Goal: Task Accomplishment & Management: Use online tool/utility

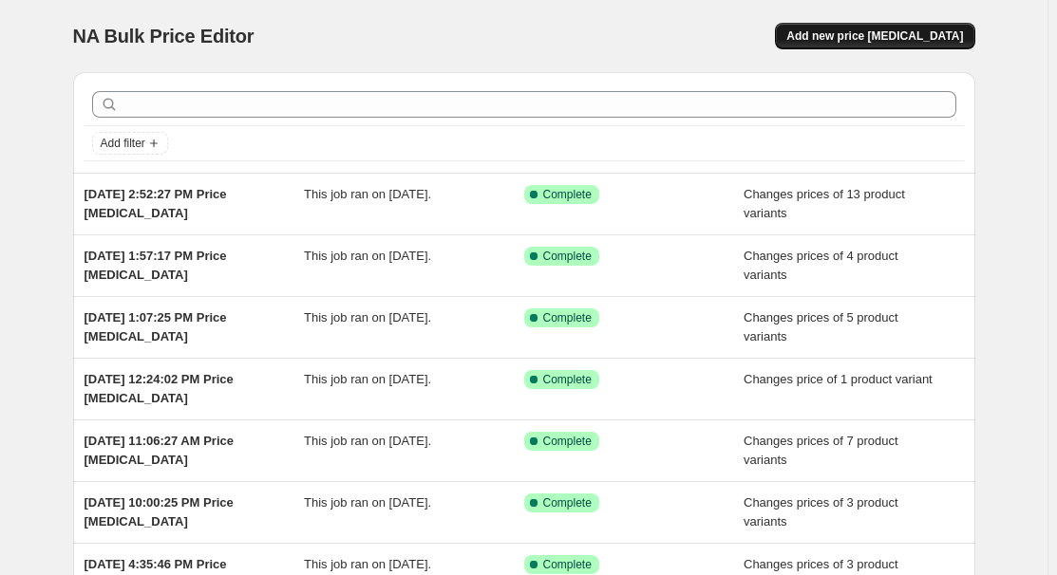
click at [926, 37] on span "Add new price [MEDICAL_DATA]" at bounding box center [874, 35] width 177 height 15
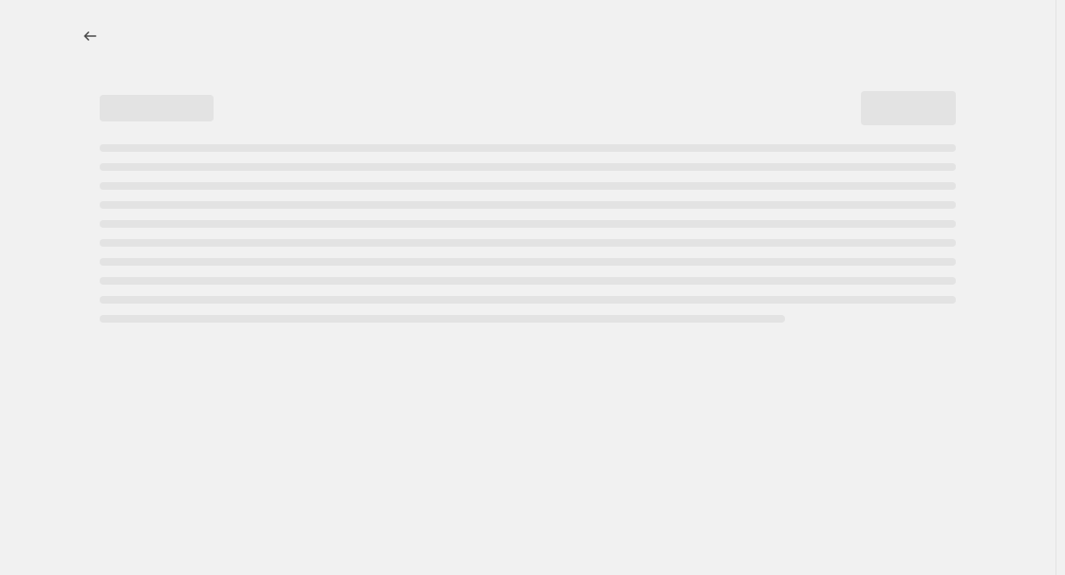
select select "percentage"
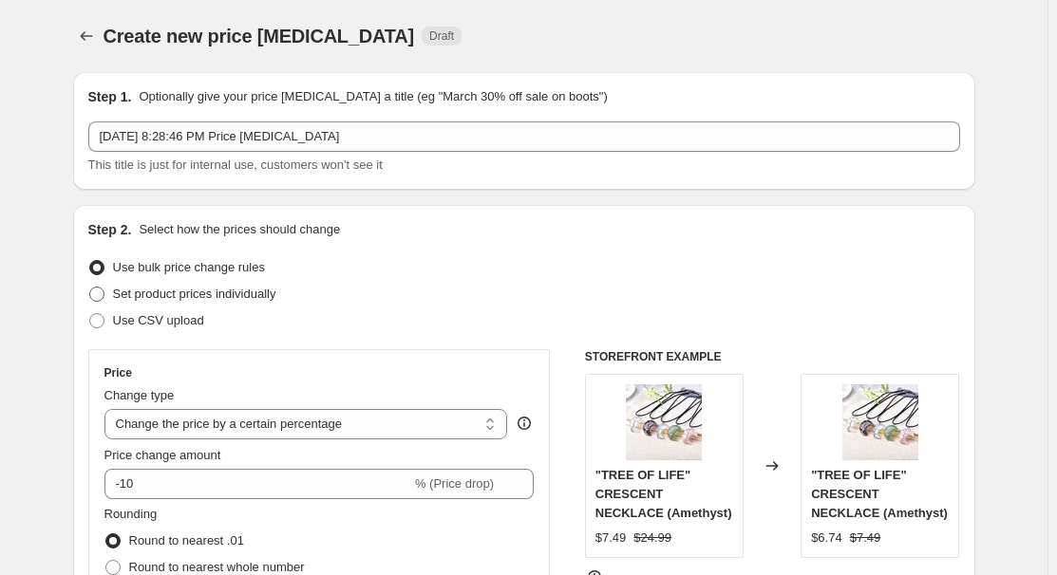
click at [131, 289] on span "Set product prices individually" at bounding box center [194, 294] width 163 height 14
click at [90, 288] on input "Set product prices individually" at bounding box center [89, 287] width 1 height 1
radio input "true"
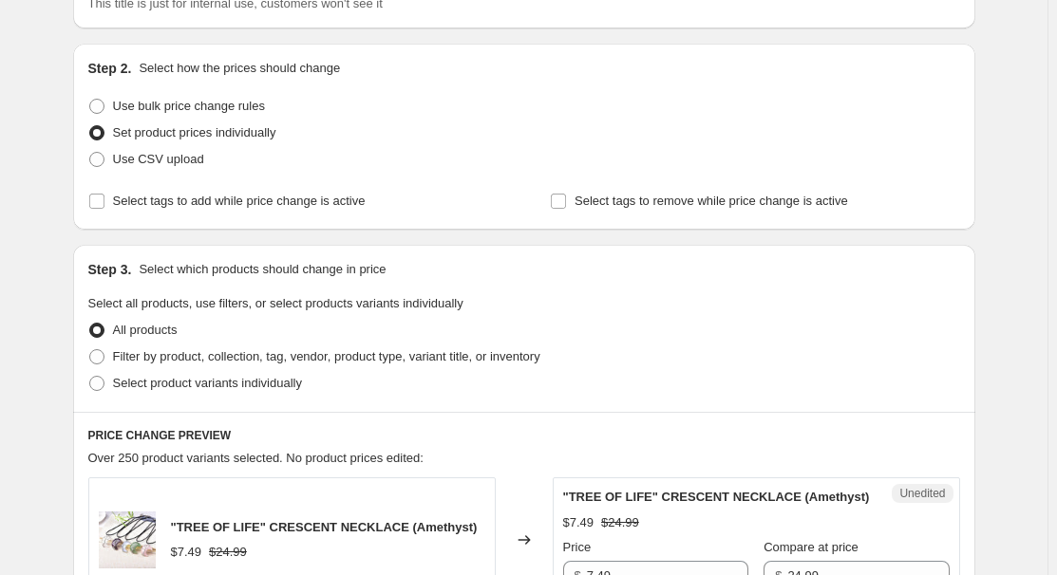
scroll to position [172, 0]
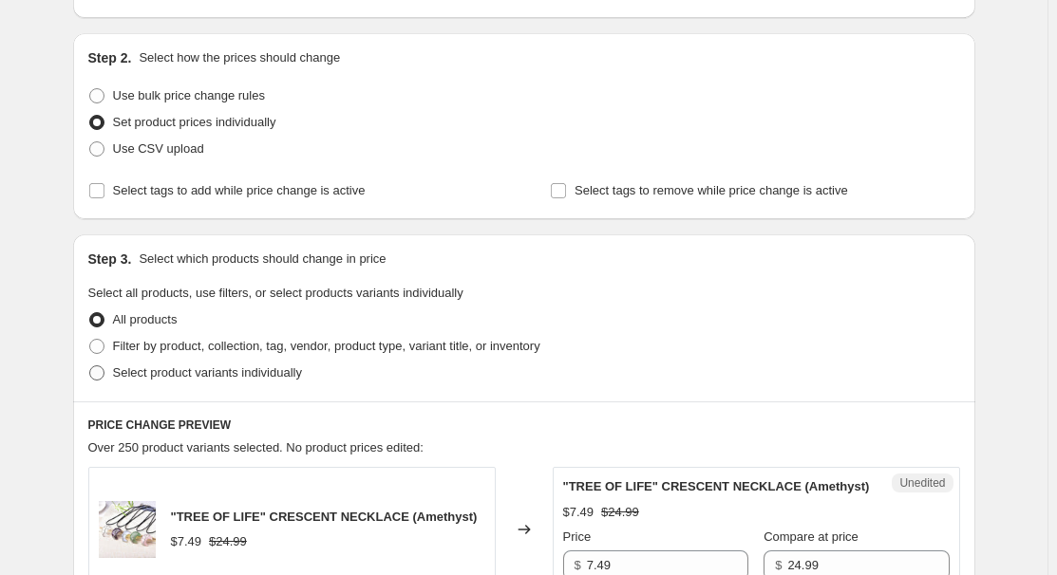
click at [187, 373] on span "Select product variants individually" at bounding box center [207, 373] width 189 height 14
click at [90, 366] on input "Select product variants individually" at bounding box center [89, 366] width 1 height 1
radio input "true"
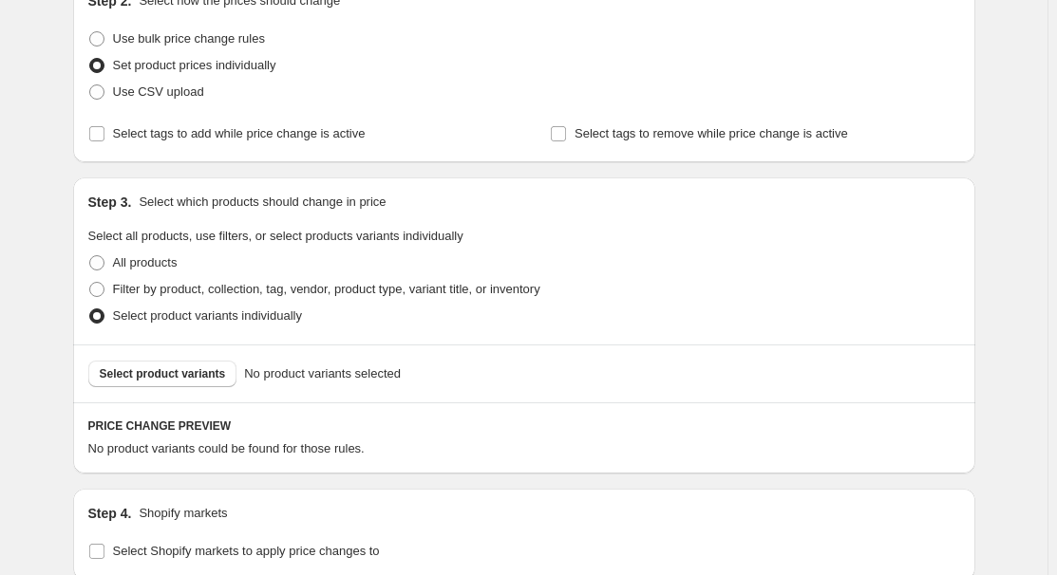
scroll to position [258, 0]
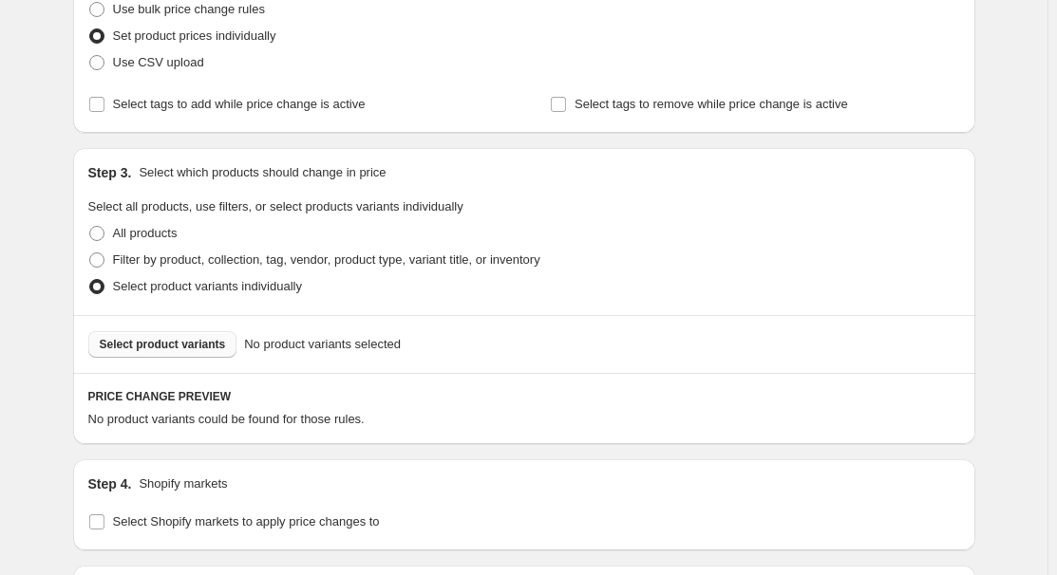
click at [168, 343] on span "Select product variants" at bounding box center [163, 344] width 126 height 15
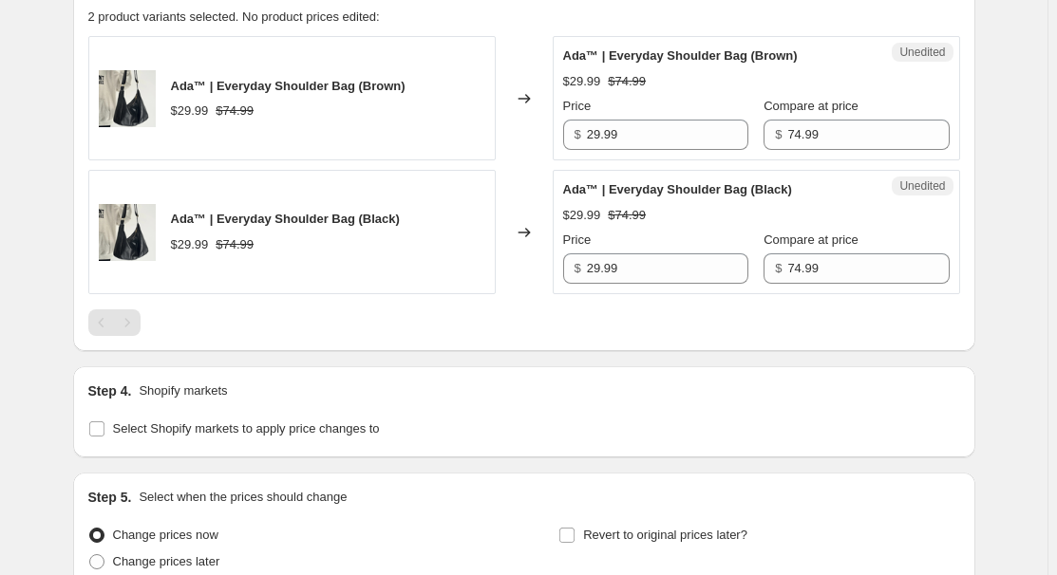
scroll to position [690, 0]
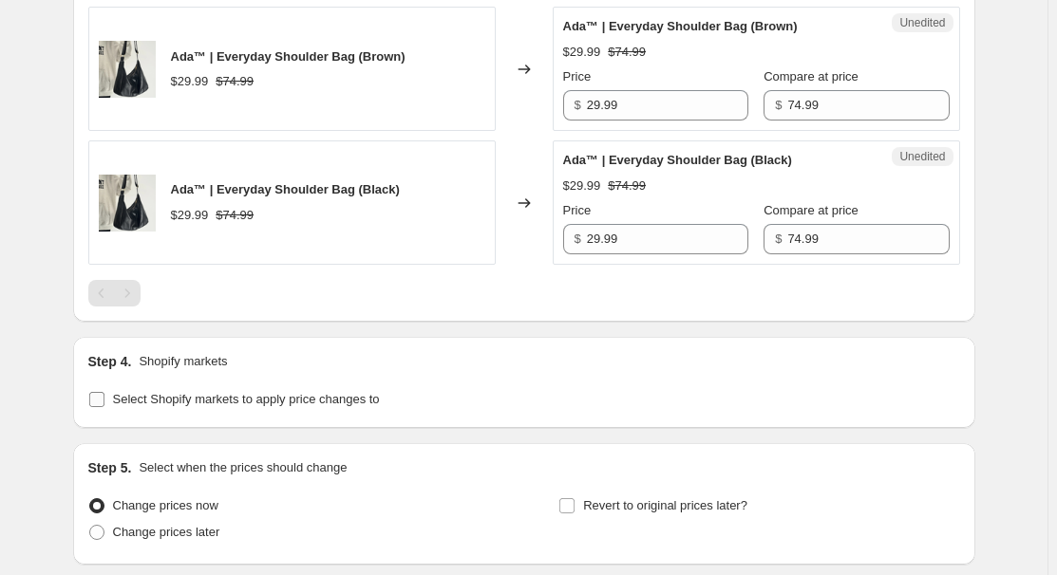
click at [145, 399] on span "Select Shopify markets to apply price changes to" at bounding box center [246, 399] width 267 height 14
click at [104, 399] on input "Select Shopify markets to apply price changes to" at bounding box center [96, 399] width 15 height 15
checkbox input "true"
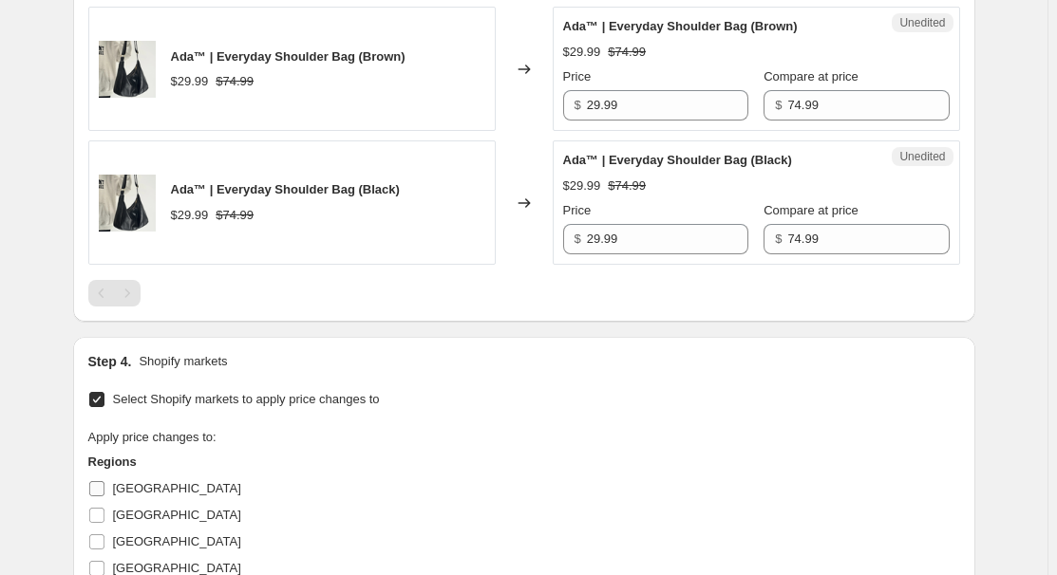
click at [127, 485] on span "[GEOGRAPHIC_DATA]" at bounding box center [177, 488] width 128 height 14
click at [104, 485] on input "[GEOGRAPHIC_DATA]" at bounding box center [96, 488] width 15 height 15
checkbox input "true"
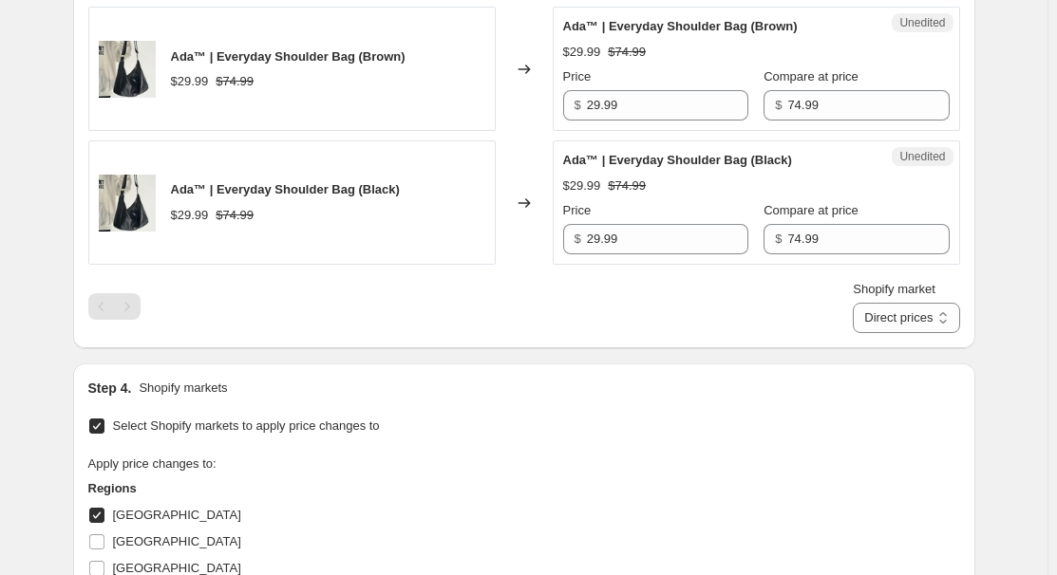
scroll to position [863, 0]
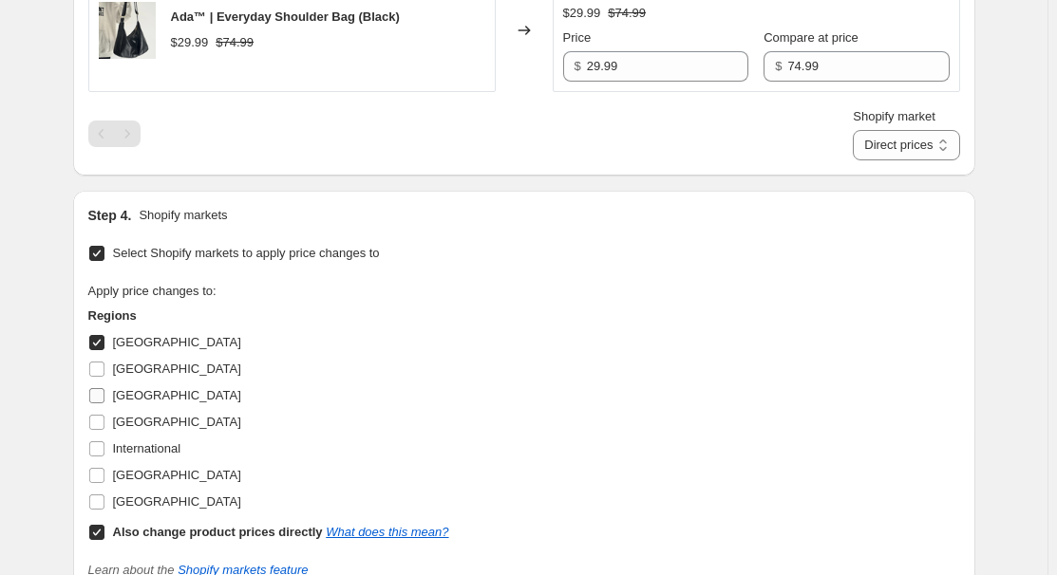
click at [139, 399] on span "[GEOGRAPHIC_DATA]" at bounding box center [177, 395] width 128 height 14
click at [104, 399] on input "[GEOGRAPHIC_DATA]" at bounding box center [96, 395] width 15 height 15
checkbox input "true"
click at [133, 425] on span "[GEOGRAPHIC_DATA]" at bounding box center [177, 422] width 128 height 14
click at [104, 425] on input "[GEOGRAPHIC_DATA]" at bounding box center [96, 422] width 15 height 15
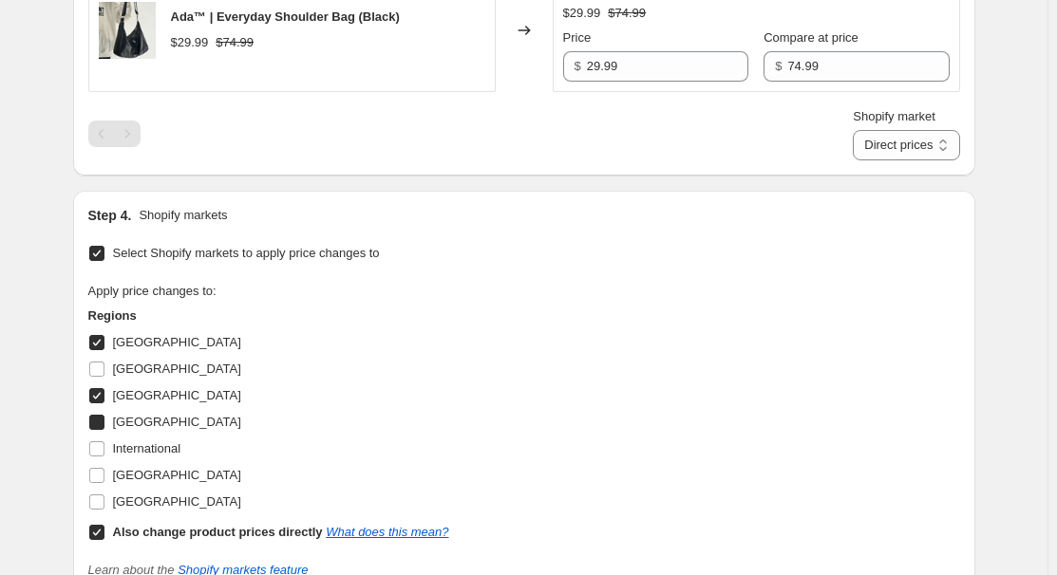
checkbox input "true"
click at [147, 478] on span "[GEOGRAPHIC_DATA]" at bounding box center [177, 475] width 128 height 14
click at [104, 478] on input "[GEOGRAPHIC_DATA]" at bounding box center [96, 475] width 15 height 15
checkbox input "true"
click at [141, 525] on b "Also change product prices directly" at bounding box center [218, 532] width 210 height 14
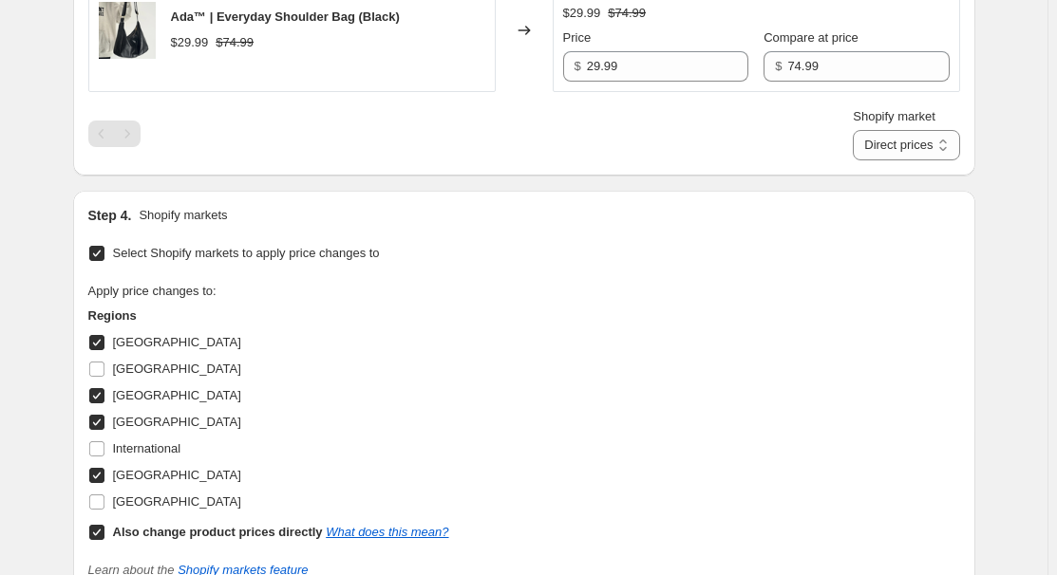
click at [104, 525] on input "Also change product prices directly What does this mean?" at bounding box center [96, 532] width 15 height 15
checkbox input "false"
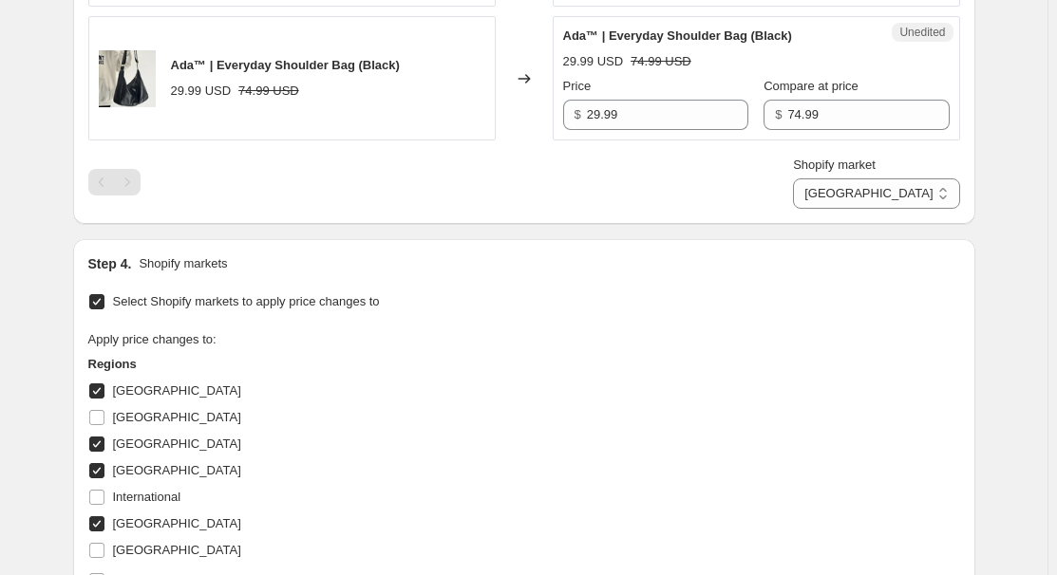
scroll to position [604, 0]
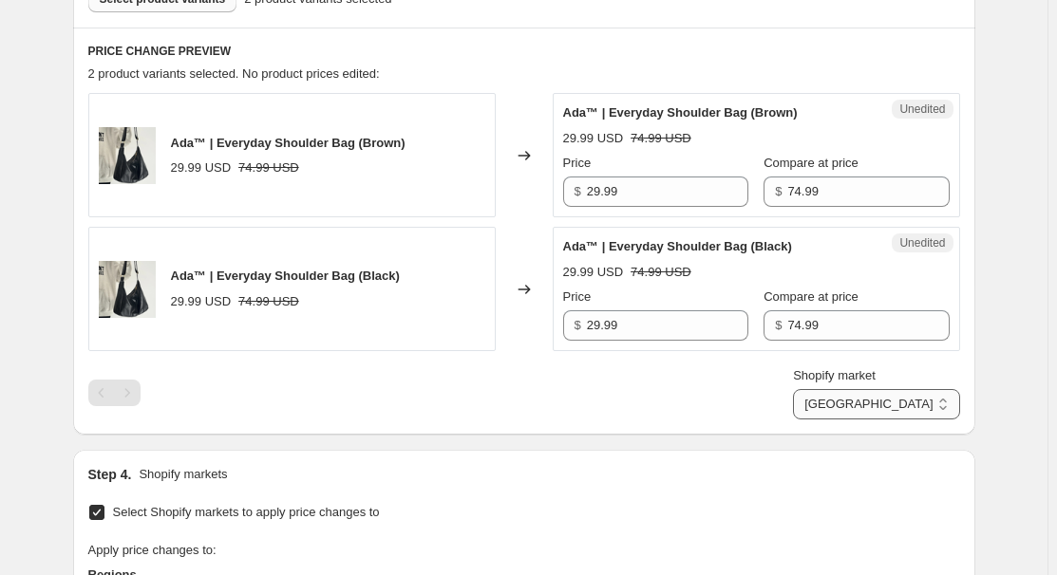
click at [918, 404] on select "[GEOGRAPHIC_DATA] [GEOGRAPHIC_DATA] [GEOGRAPHIC_DATA] [GEOGRAPHIC_DATA]" at bounding box center [876, 404] width 166 height 30
click at [881, 420] on select "[GEOGRAPHIC_DATA] [GEOGRAPHIC_DATA] [GEOGRAPHIC_DATA] [GEOGRAPHIC_DATA]" at bounding box center [876, 404] width 166 height 30
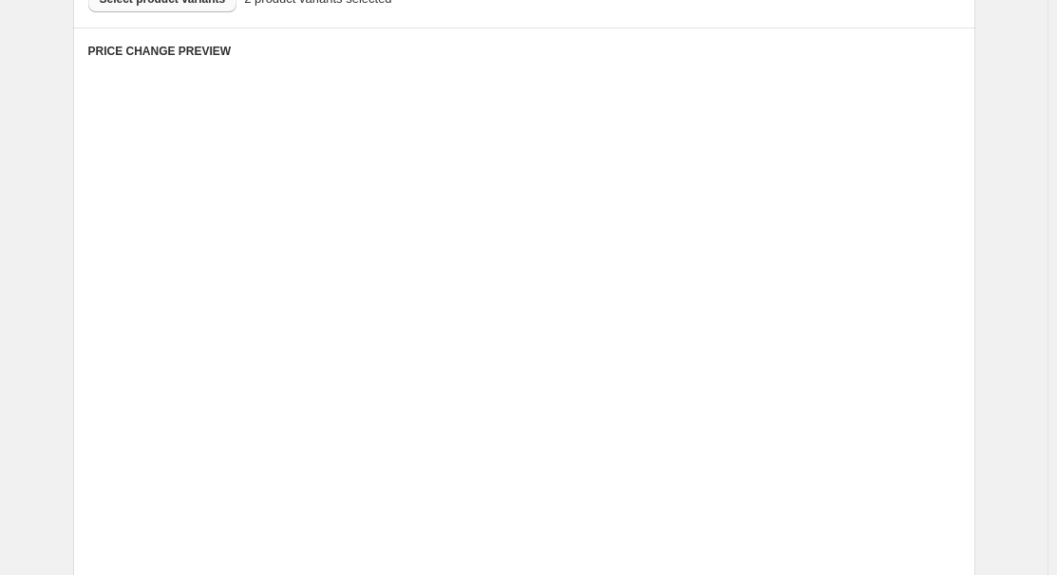
click at [779, 437] on div "Price" at bounding box center [703, 431] width 156 height 19
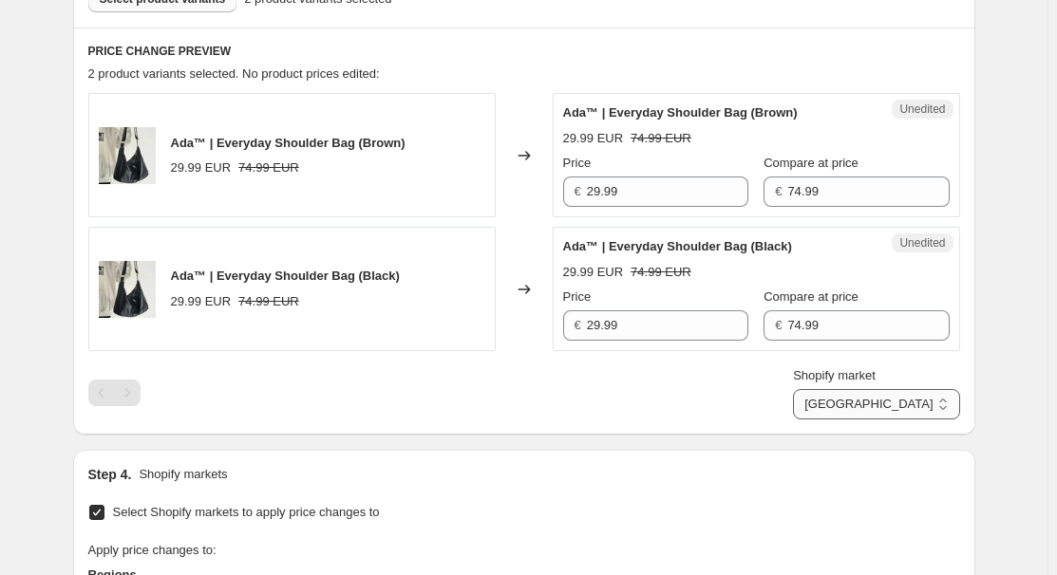
click at [915, 409] on select "[GEOGRAPHIC_DATA] [GEOGRAPHIC_DATA] [GEOGRAPHIC_DATA] [GEOGRAPHIC_DATA]" at bounding box center [876, 404] width 166 height 30
click at [876, 420] on select "[GEOGRAPHIC_DATA] [GEOGRAPHIC_DATA] [GEOGRAPHIC_DATA] [GEOGRAPHIC_DATA]" at bounding box center [876, 404] width 166 height 30
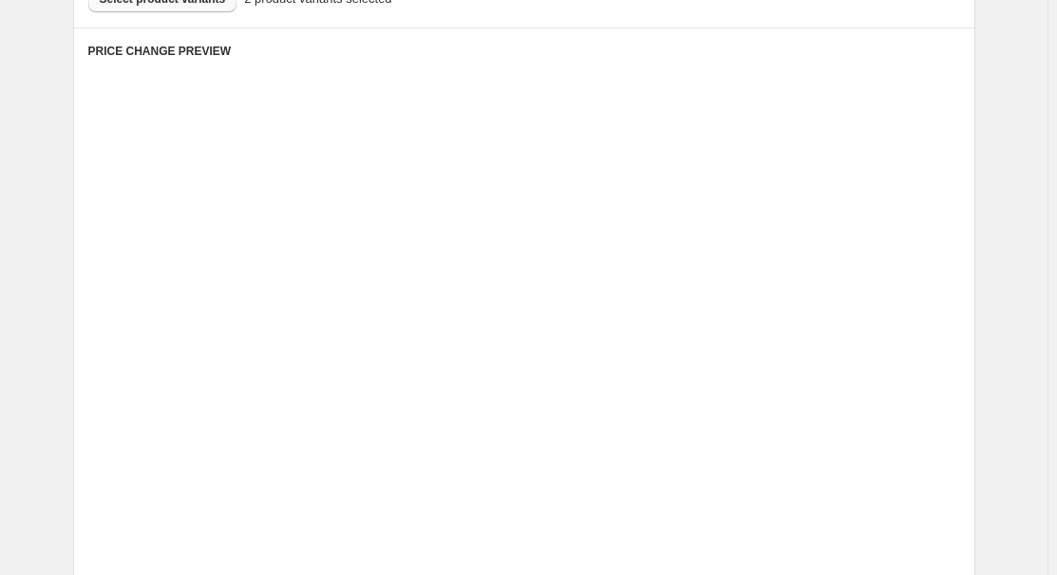
click at [769, 436] on div "Price" at bounding box center [703, 431] width 156 height 19
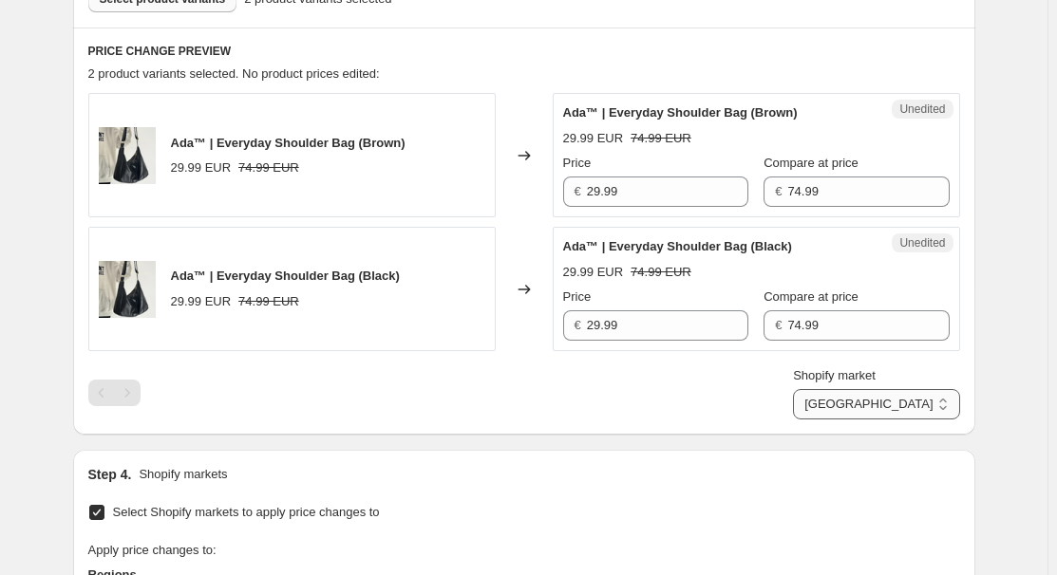
click at [927, 414] on select "[GEOGRAPHIC_DATA] [GEOGRAPHIC_DATA] [GEOGRAPHIC_DATA] [GEOGRAPHIC_DATA]" at bounding box center [876, 404] width 166 height 30
select select "34367209628"
click at [835, 420] on select "[GEOGRAPHIC_DATA] [GEOGRAPHIC_DATA] [GEOGRAPHIC_DATA] [GEOGRAPHIC_DATA]" at bounding box center [876, 404] width 166 height 30
